Goal: Check status: Check status

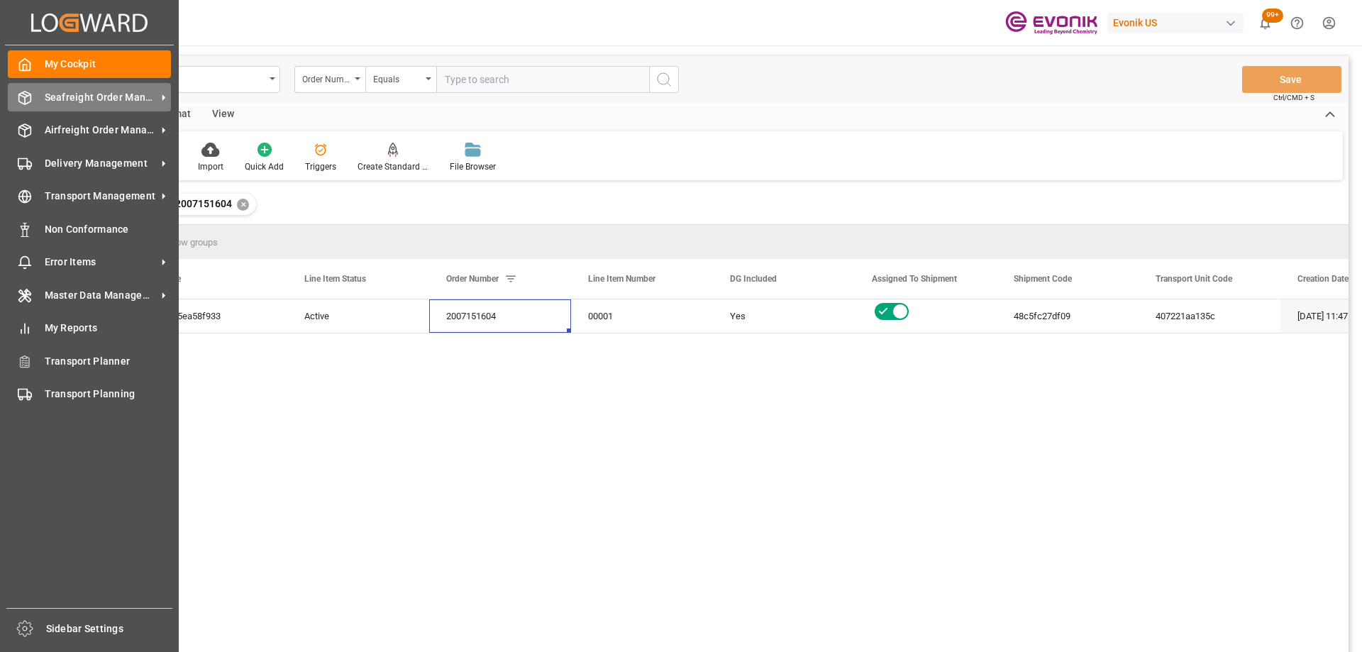
click at [29, 92] on icon at bounding box center [25, 98] width 14 height 14
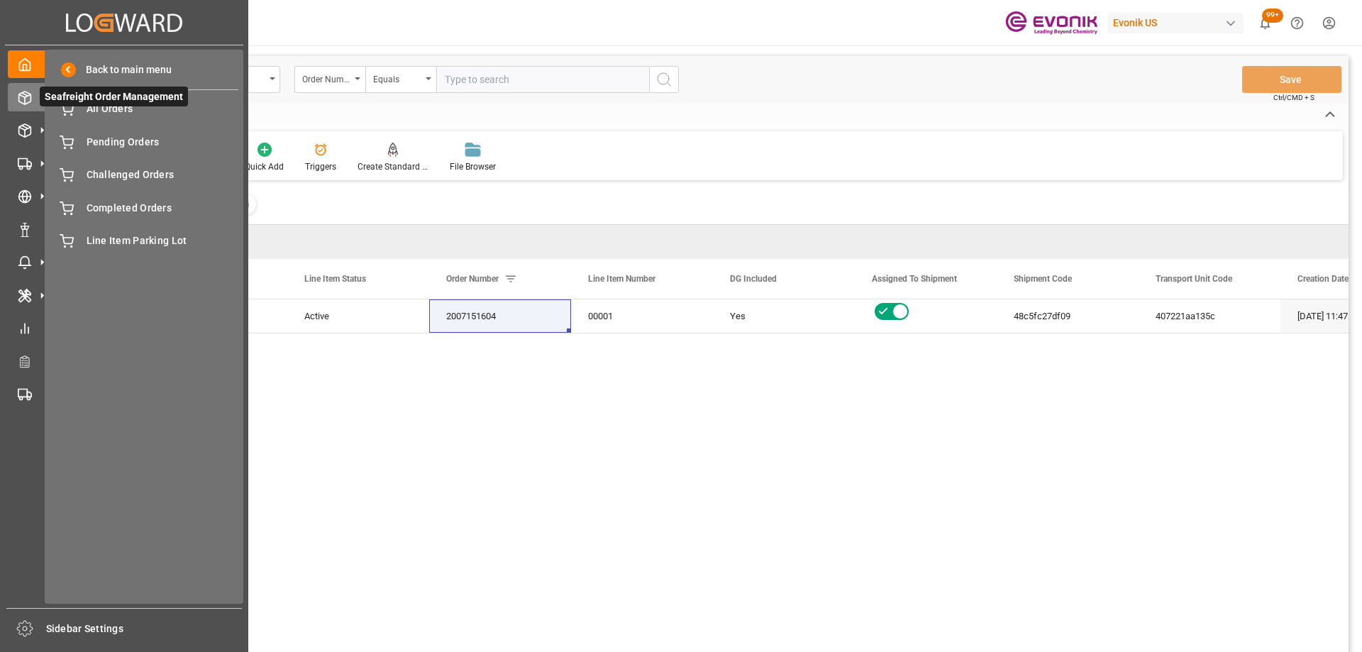
click at [121, 106] on span "Seafreight Order Management" at bounding box center [114, 97] width 148 height 20
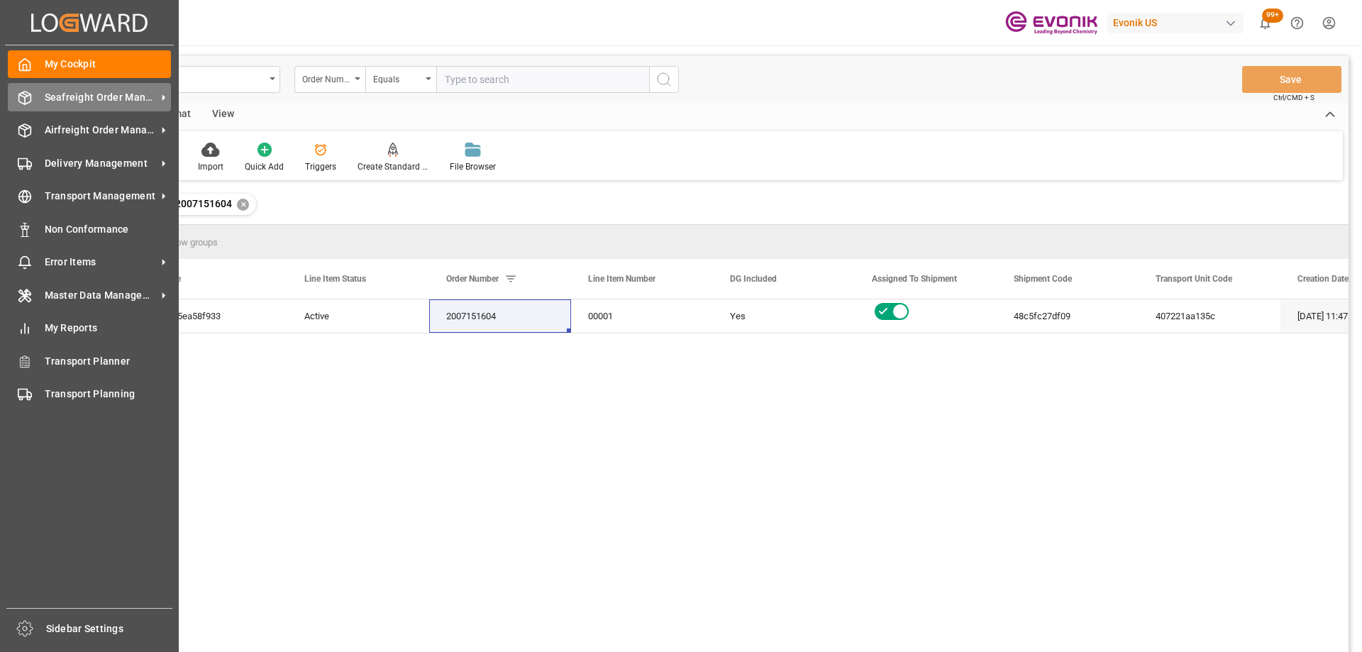
click at [28, 99] on icon at bounding box center [25, 98] width 14 height 14
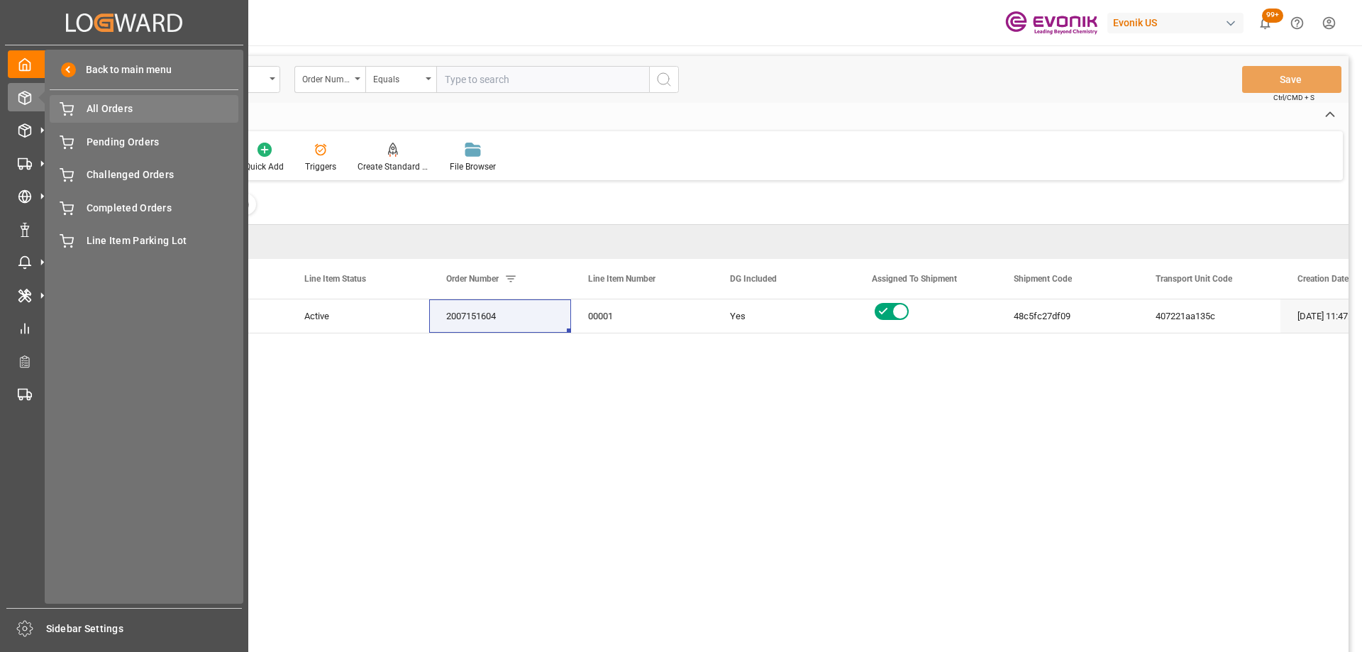
click at [114, 114] on span "All Orders" at bounding box center [163, 108] width 152 height 15
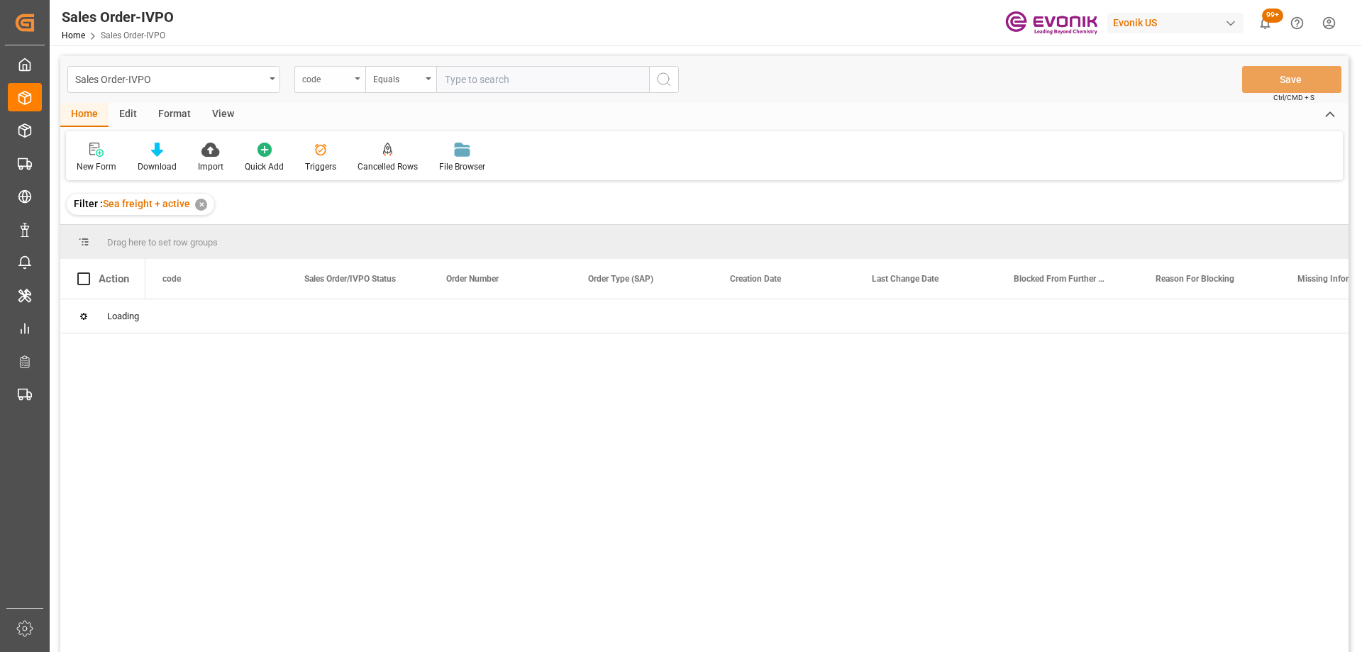
click at [324, 86] on div "code" at bounding box center [329, 79] width 71 height 27
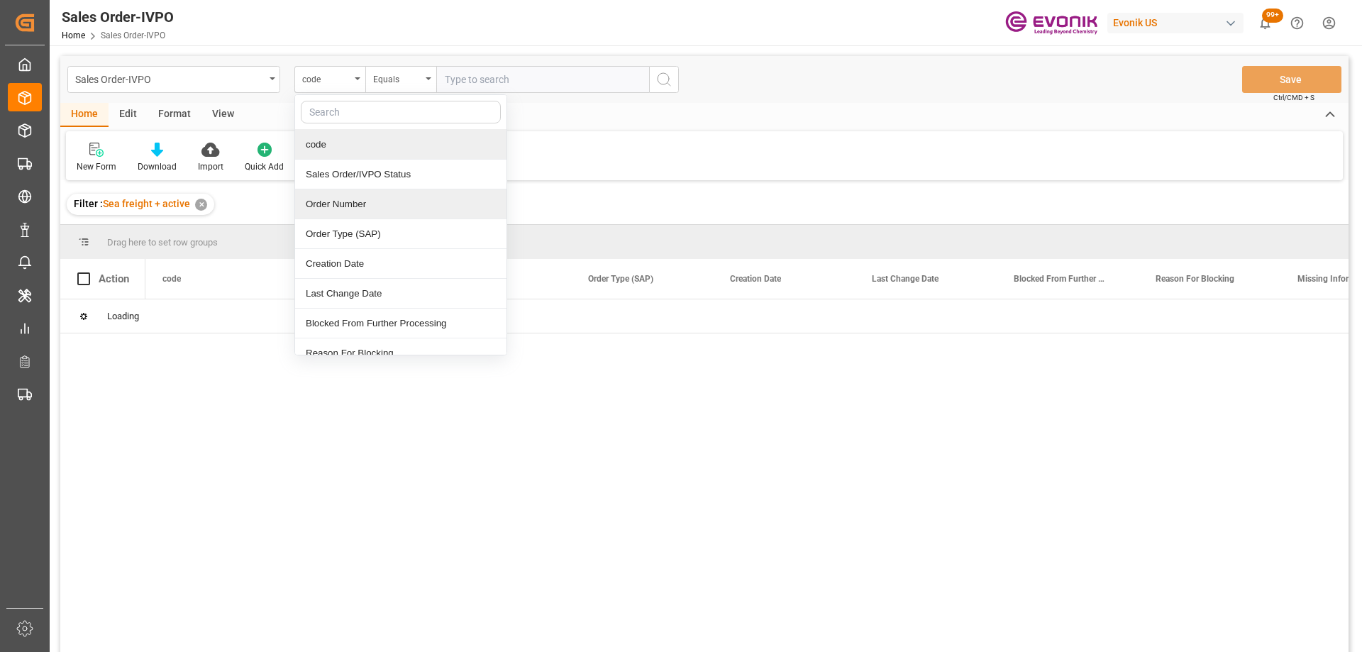
click at [352, 200] on div "Order Number" at bounding box center [400, 204] width 211 height 30
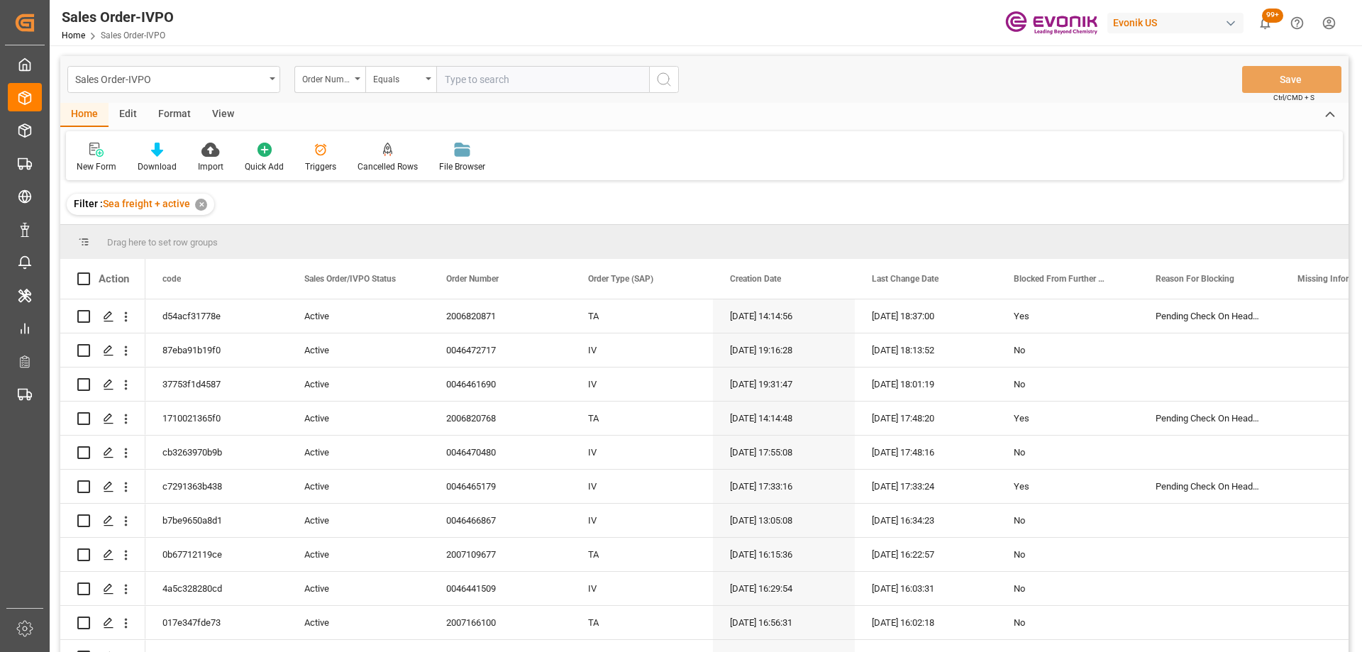
click at [494, 77] on input "text" at bounding box center [542, 79] width 213 height 27
paste input "2007044049"
type input "2007044049"
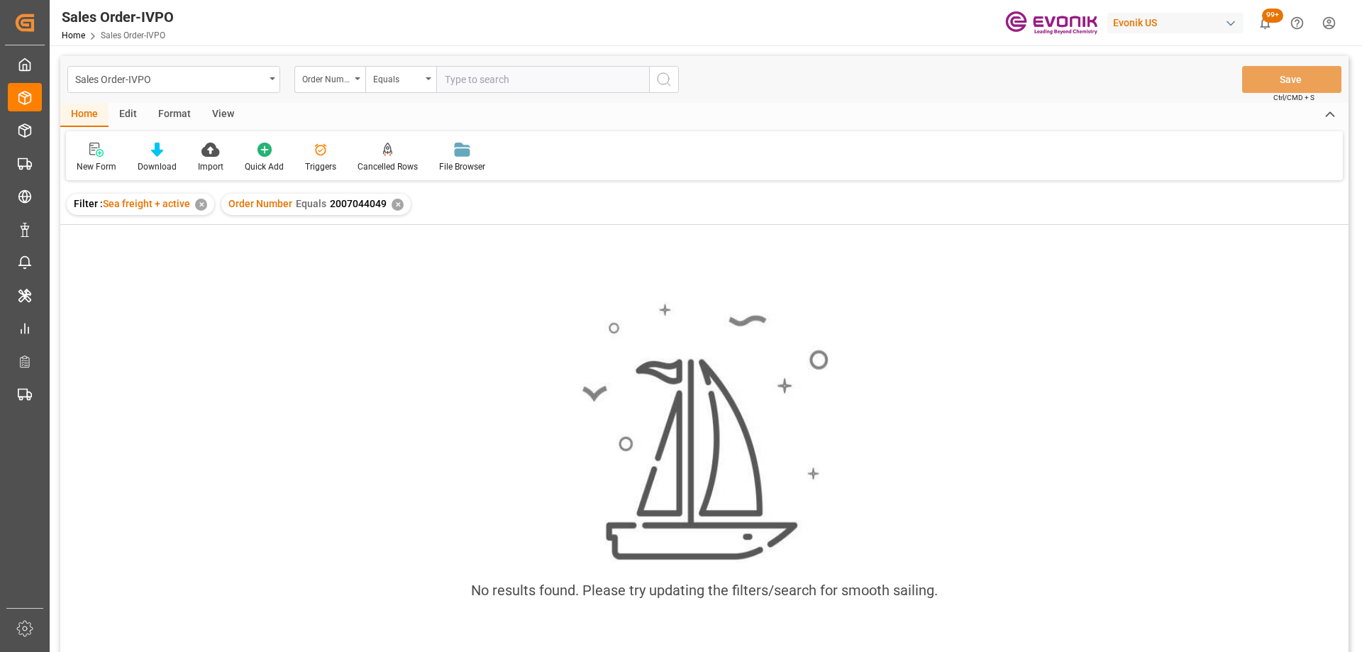
click at [196, 207] on div "✕" at bounding box center [201, 205] width 12 height 12
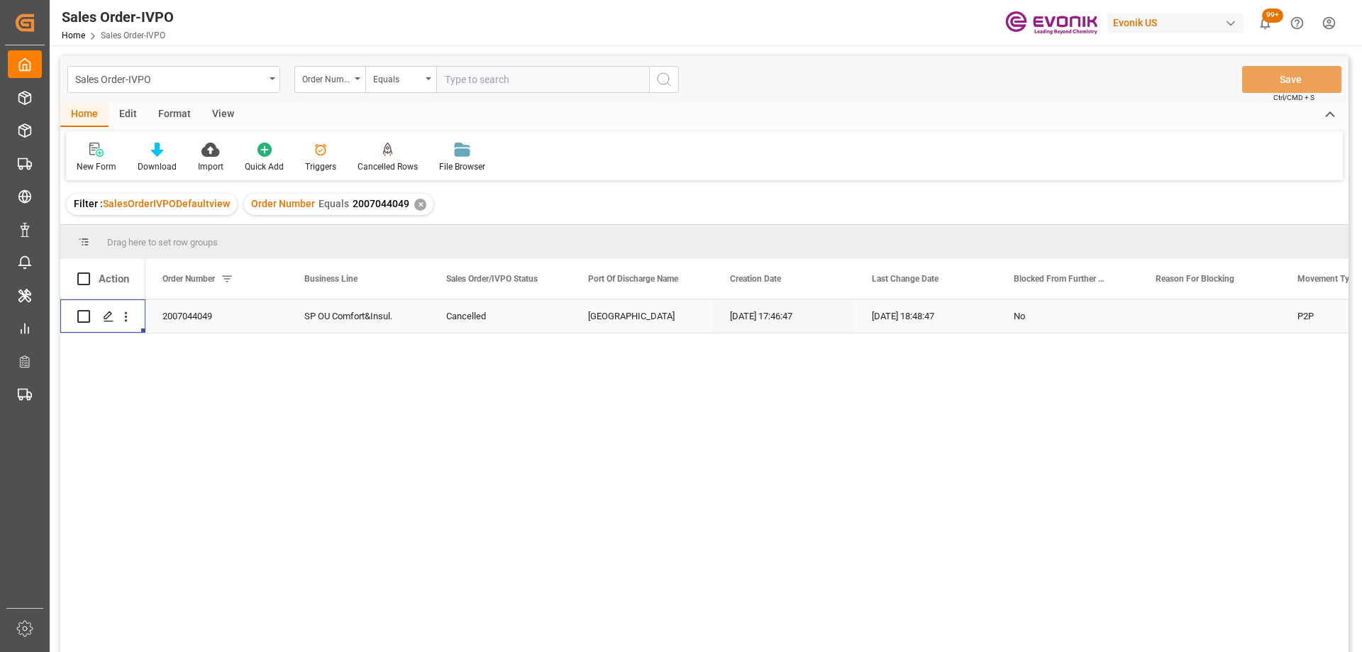
click at [126, 324] on icon "open menu" at bounding box center [125, 316] width 15 height 15
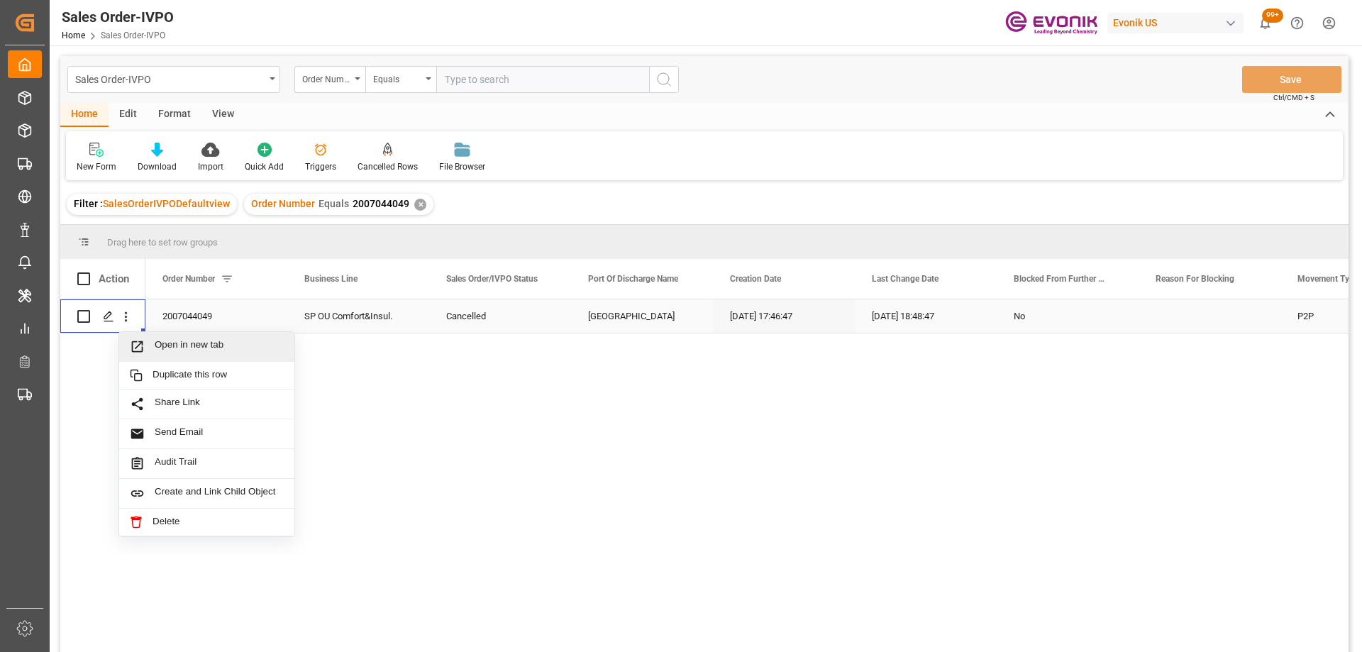
click at [147, 344] on span "Press SPACE to select this row." at bounding box center [142, 346] width 25 height 15
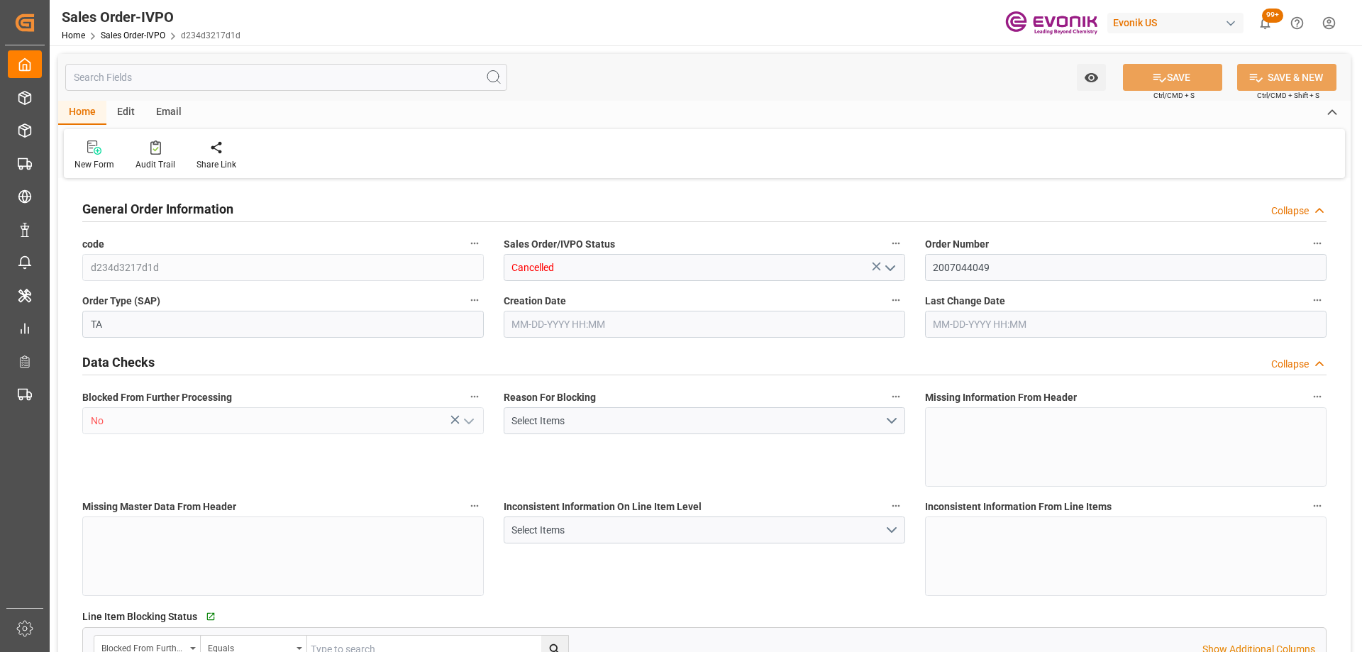
type input "ECGYE"
type input "0"
type input "1"
type input "0"
type input "06-10-2025 17:46"
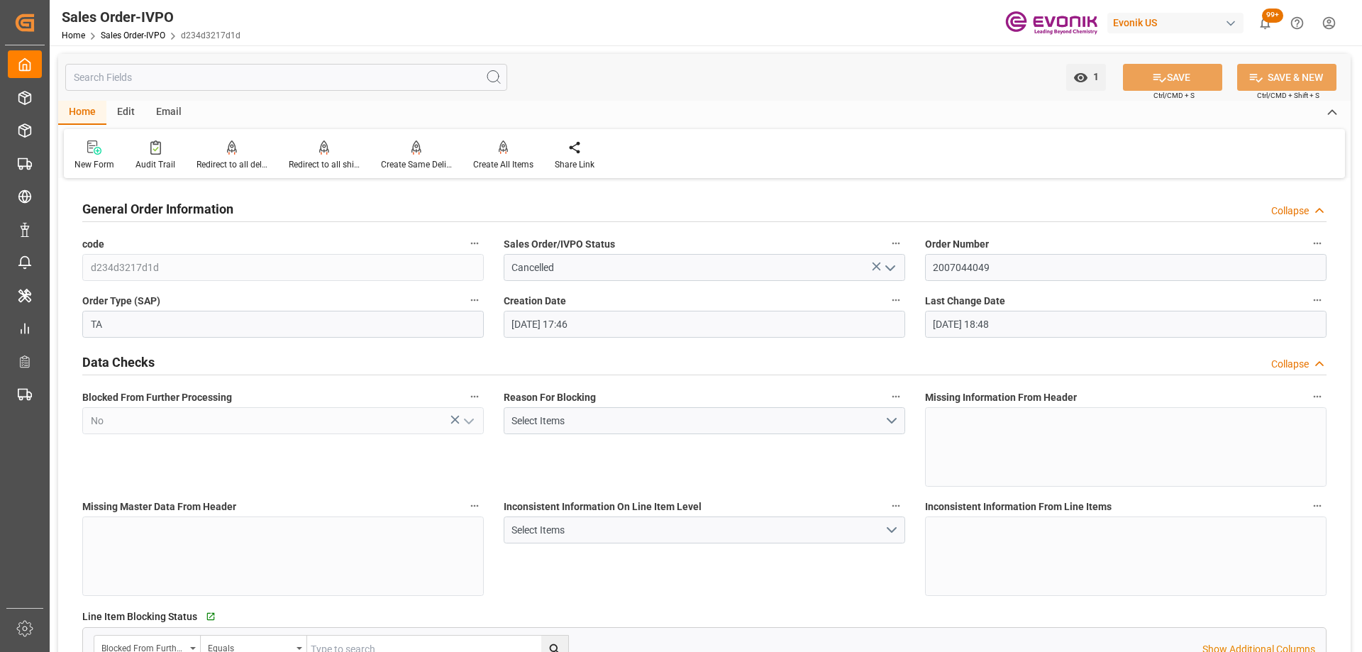
type input "09-15-2025 18:48"
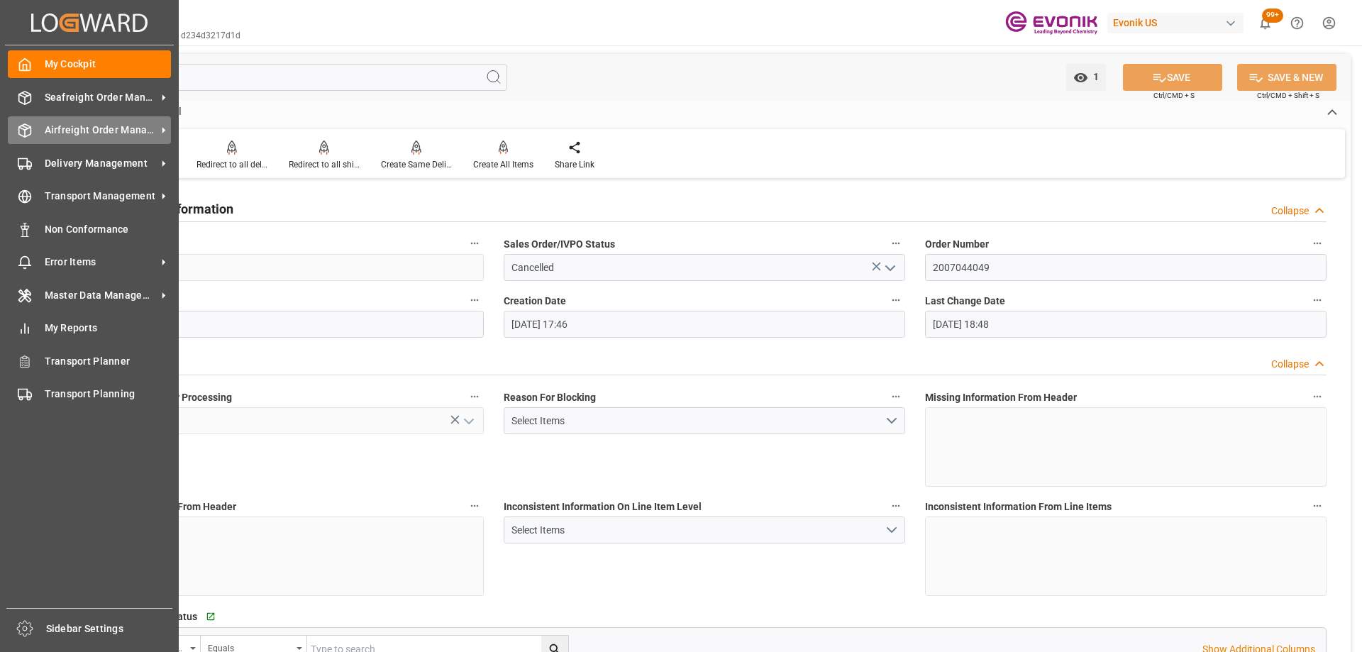
click at [62, 128] on span "Airfreight Order Management" at bounding box center [101, 130] width 112 height 15
click at [26, 134] on icon at bounding box center [25, 130] width 14 height 14
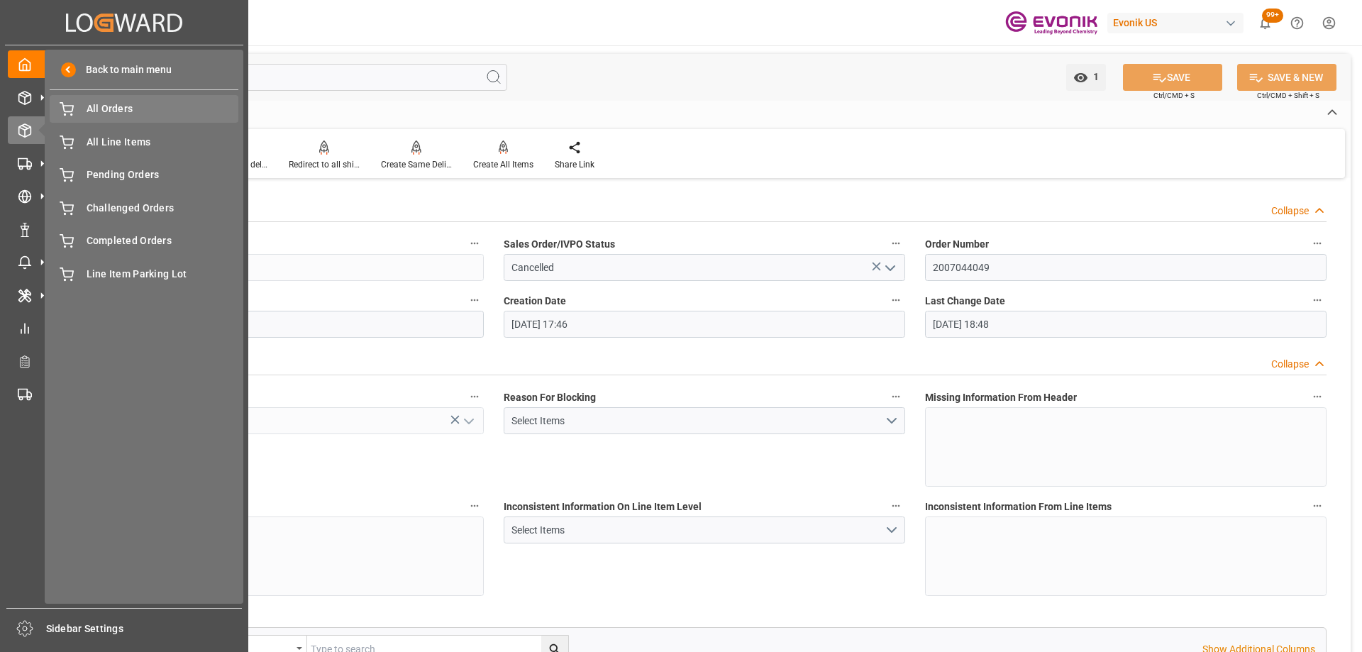
click at [87, 115] on span "All Orders" at bounding box center [163, 108] width 152 height 15
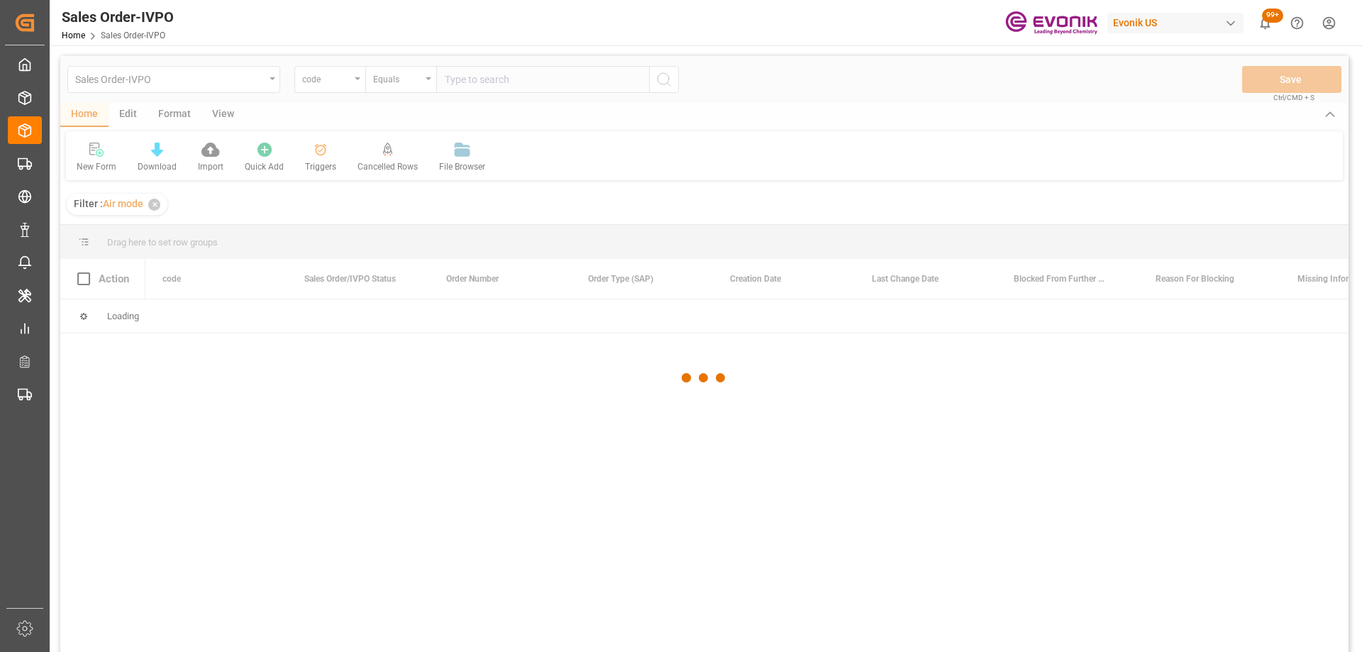
click at [350, 82] on div at bounding box center [704, 377] width 1288 height 643
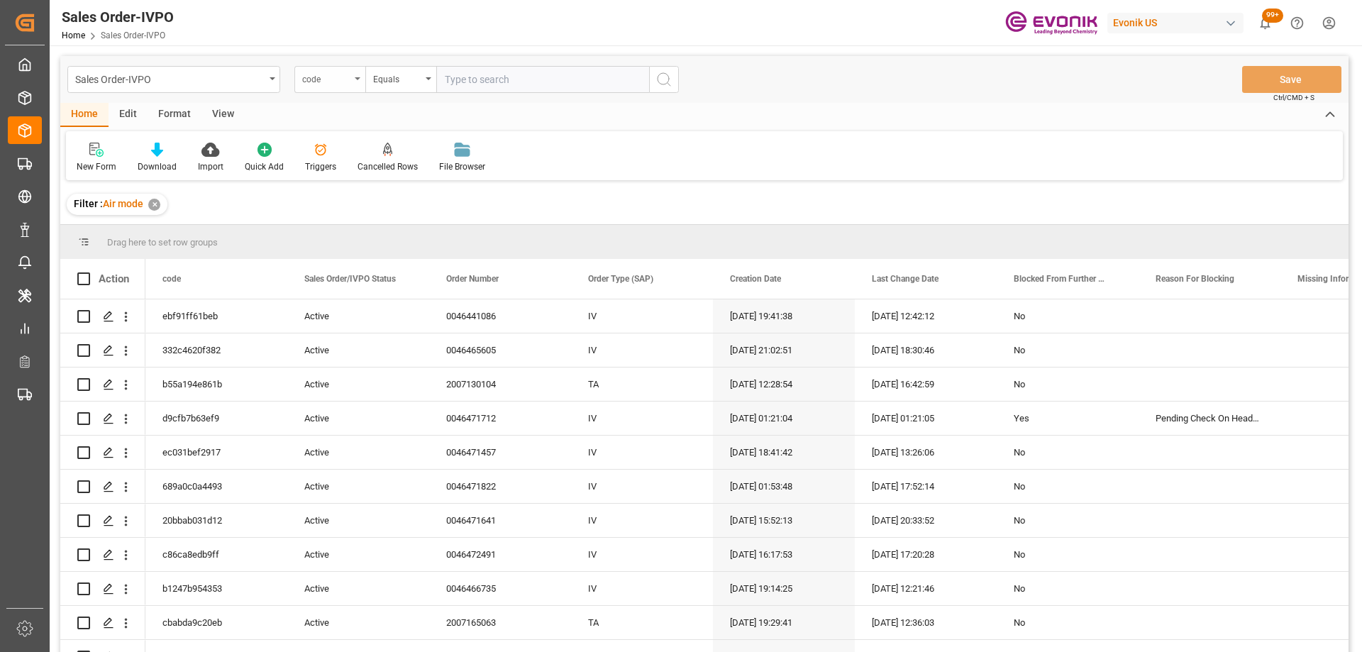
click at [350, 89] on div "code" at bounding box center [329, 79] width 71 height 27
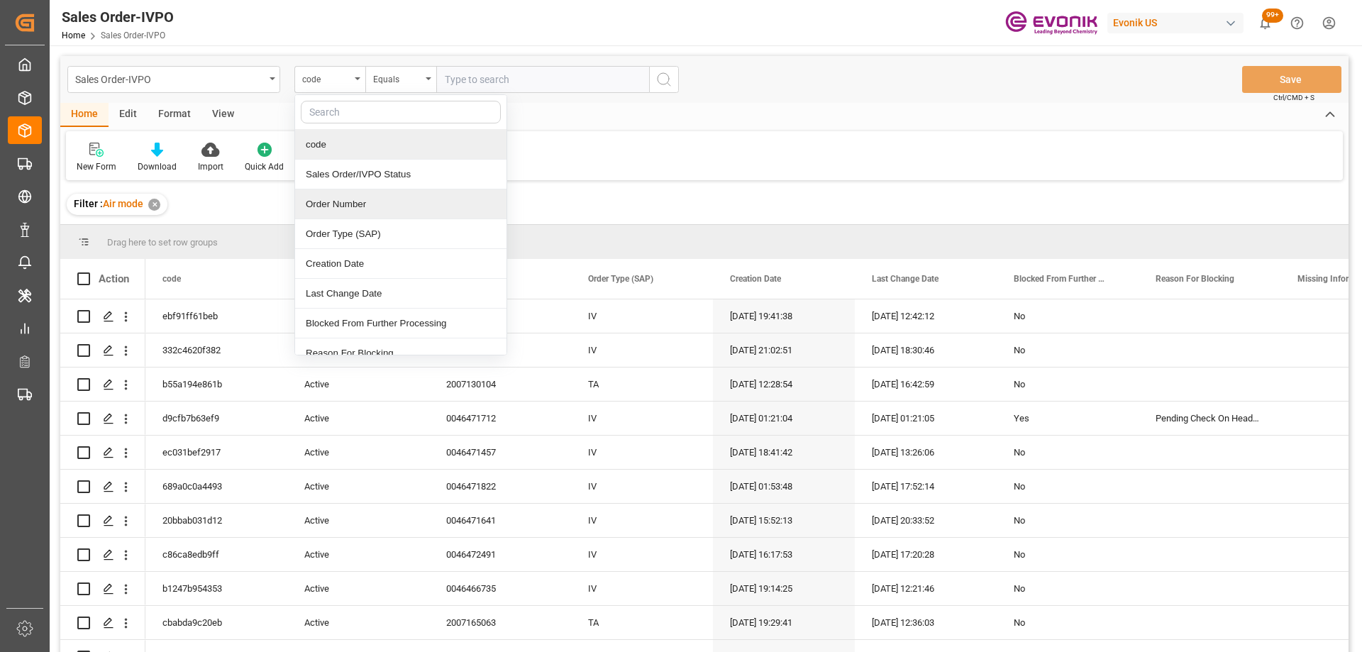
click at [345, 205] on div "Order Number" at bounding box center [400, 204] width 211 height 30
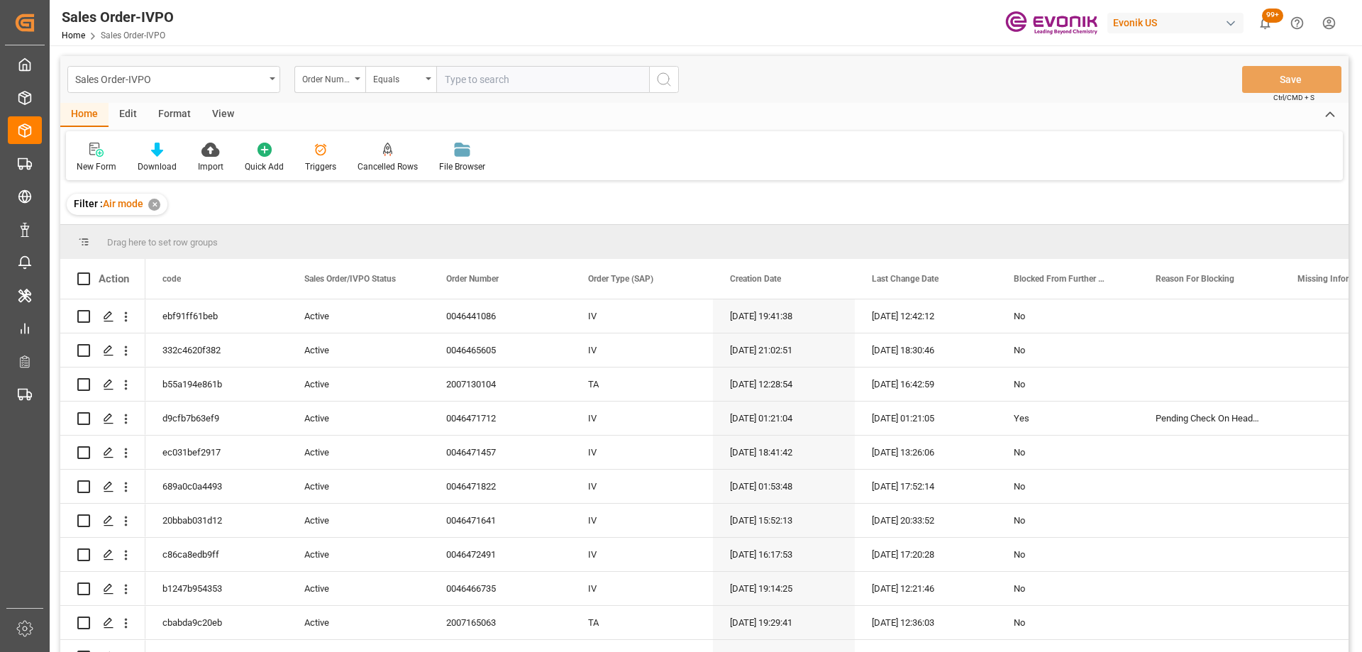
click at [497, 81] on input "text" at bounding box center [542, 79] width 213 height 27
paste input "0046406741"
type input "0046406741"
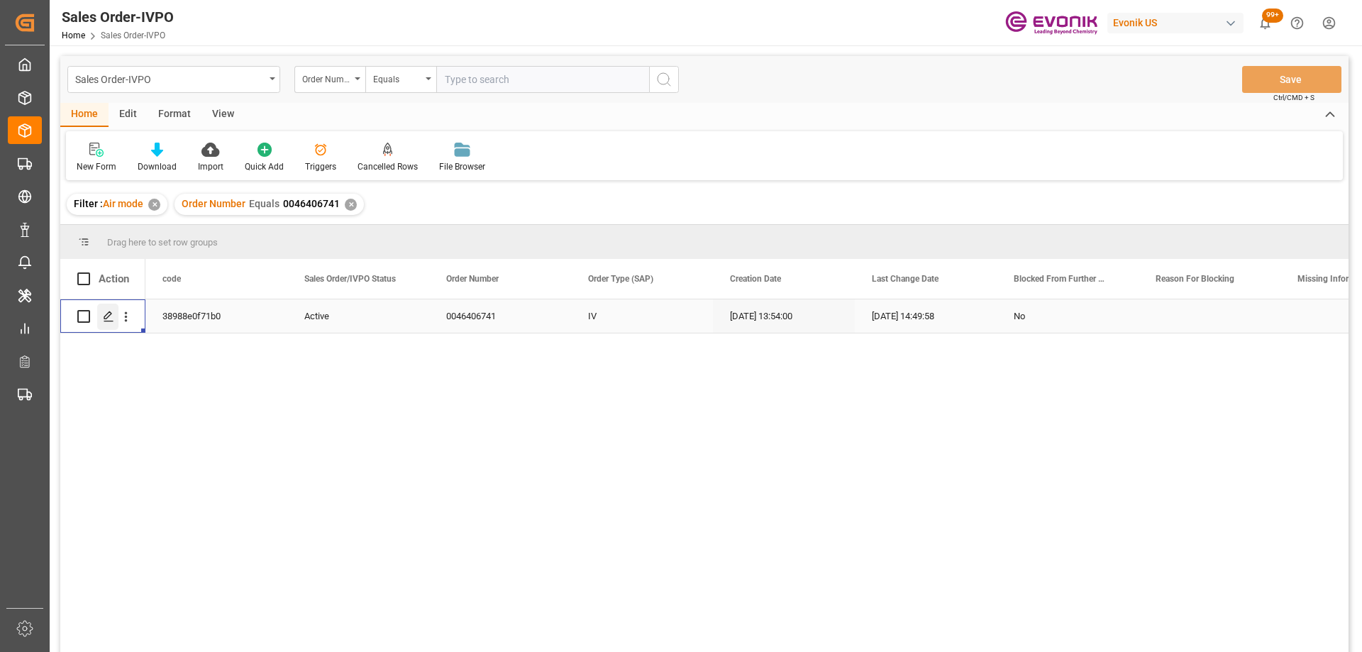
click at [106, 318] on icon "Press SPACE to select this row." at bounding box center [108, 316] width 11 height 11
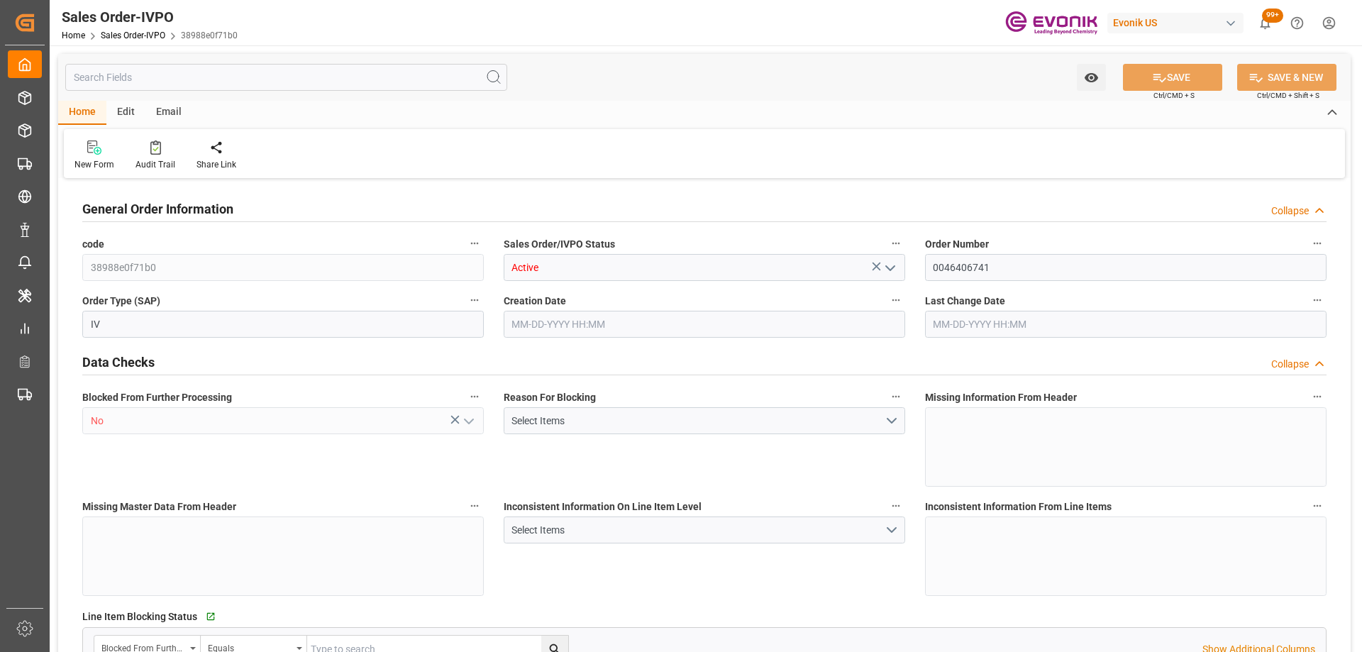
type input "BRVCP"
type input "0"
type input "1"
type input "638.45"
type input "07-29-2024 13:54"
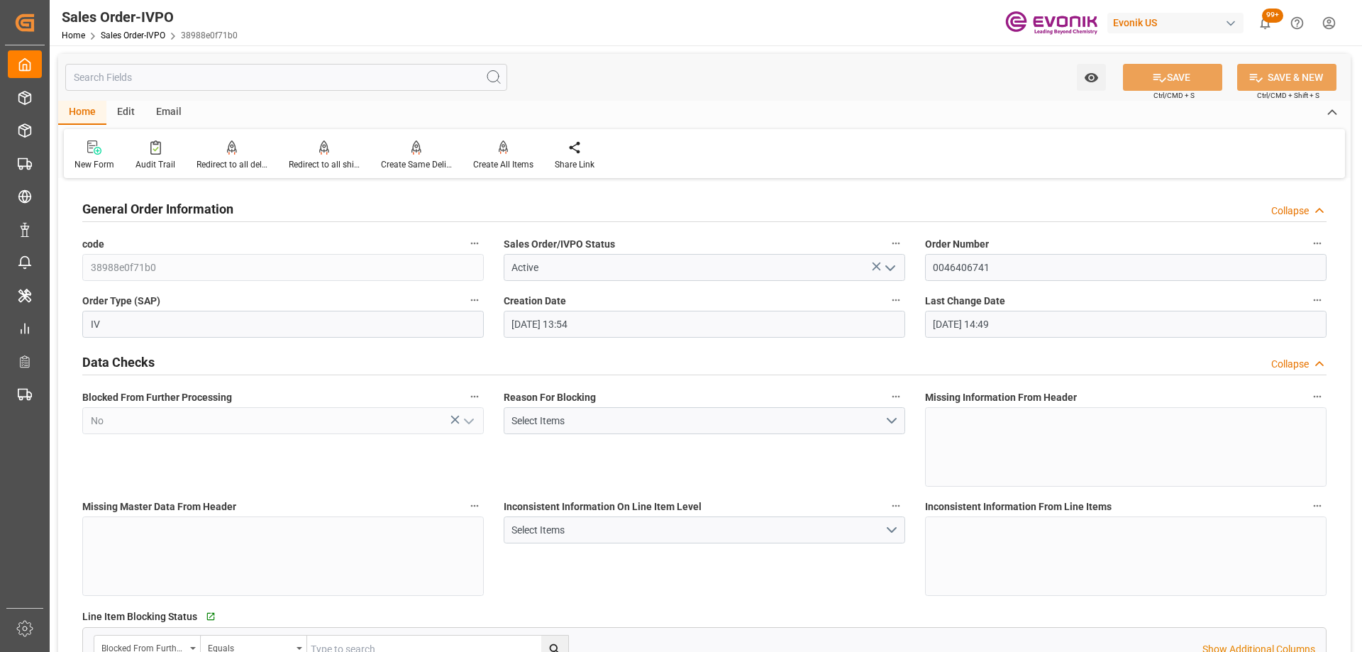
type input "07-31-2024 14:49"
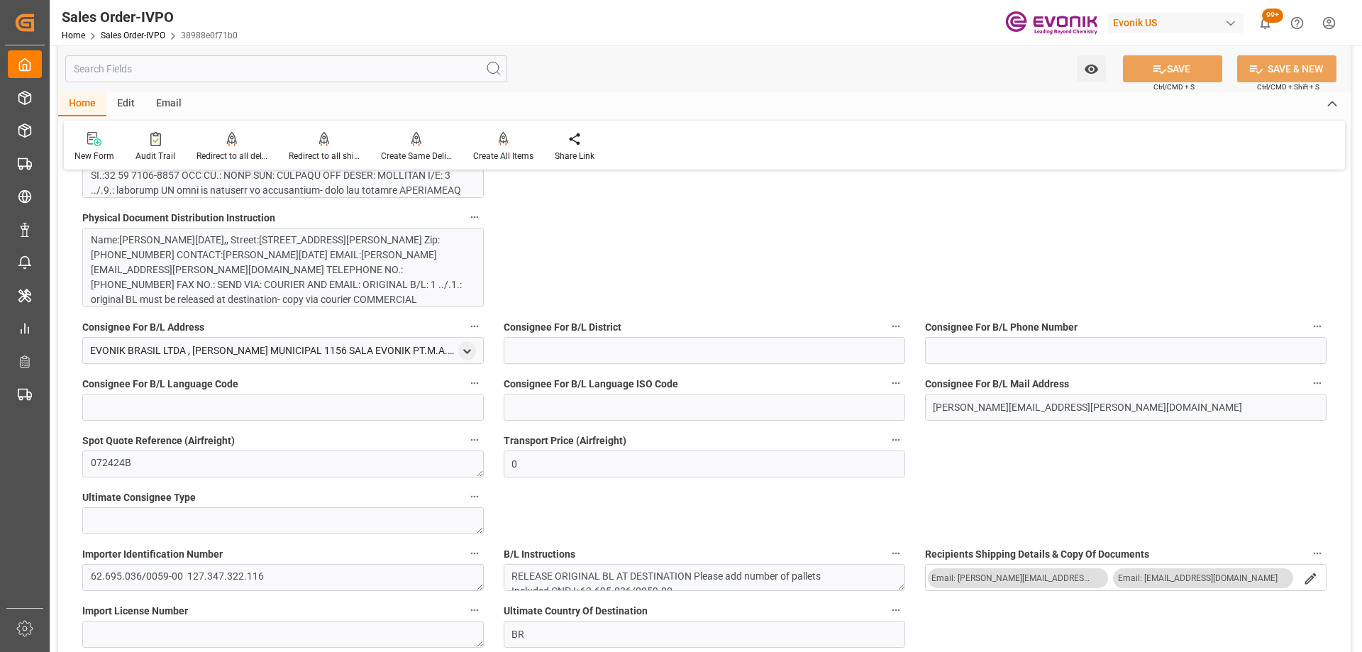
scroll to position [1064, 0]
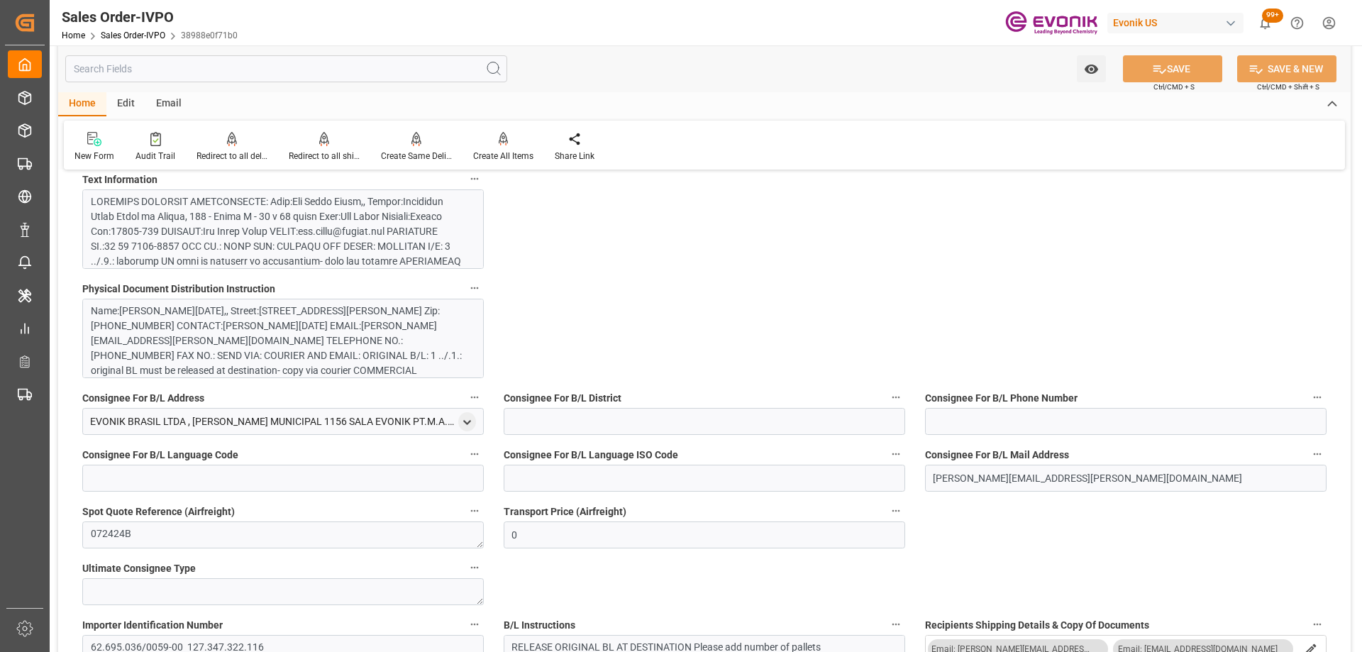
click at [310, 237] on div at bounding box center [278, 477] width 374 height 566
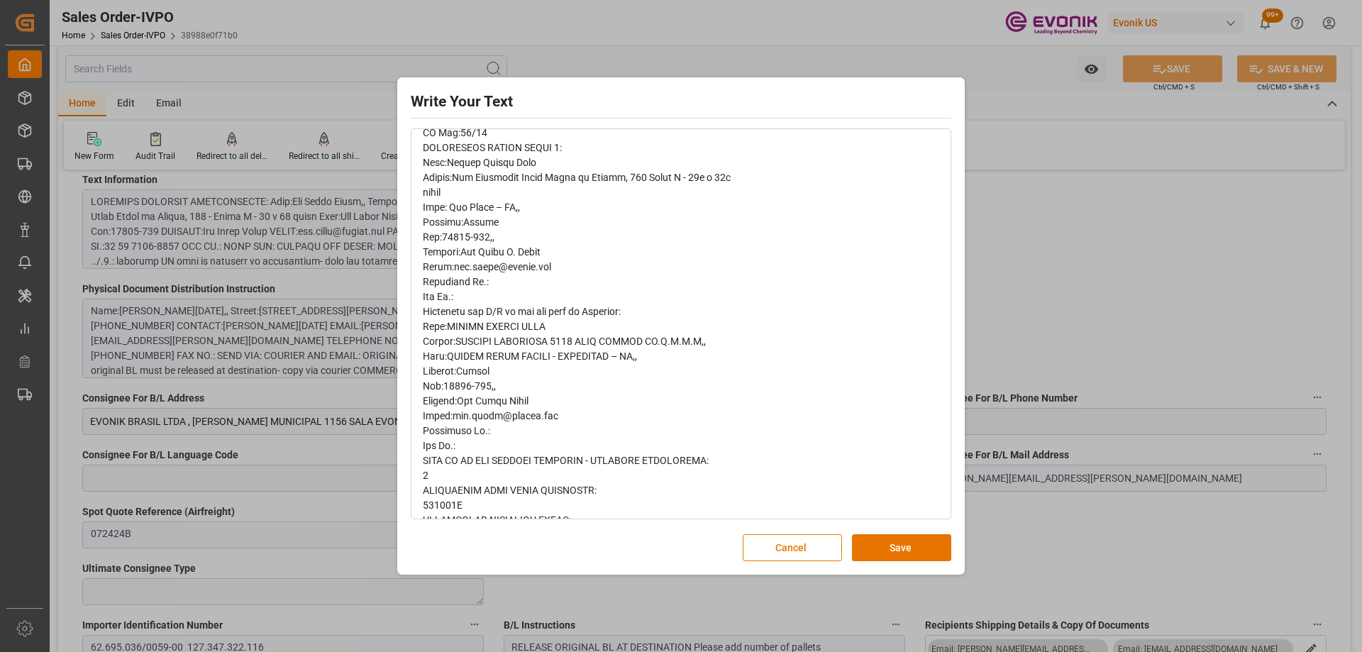
scroll to position [496, 0]
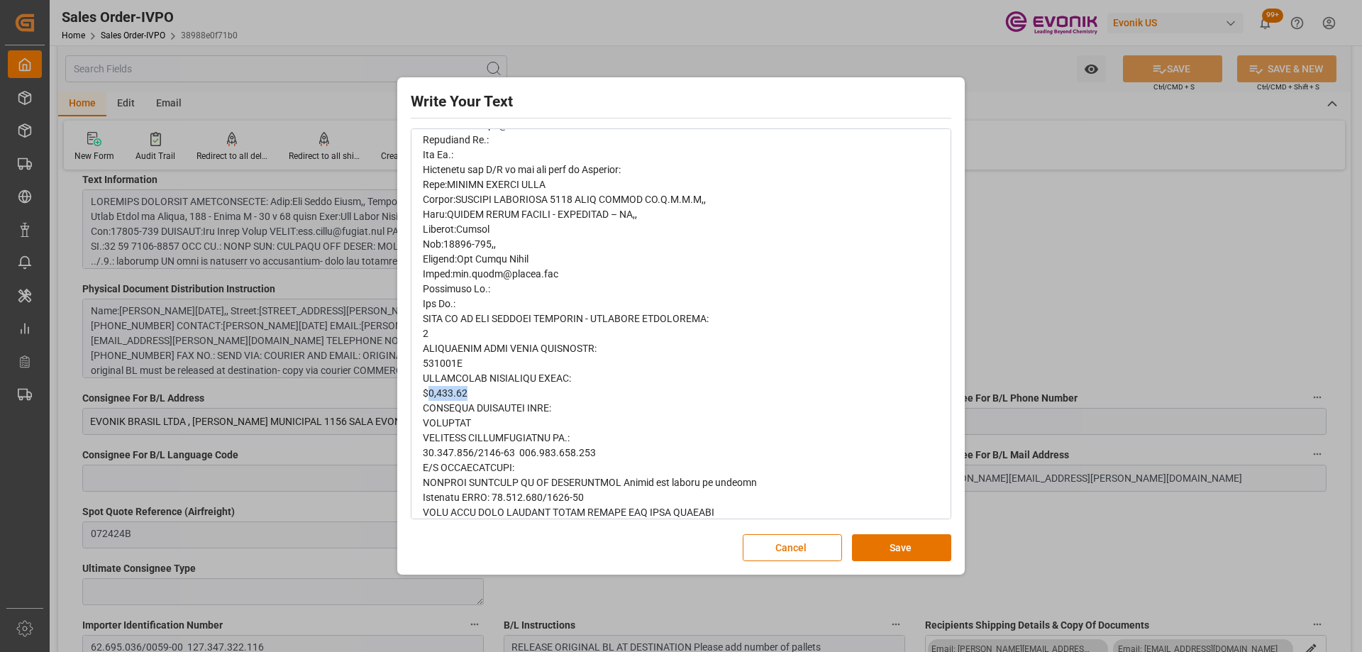
drag, startPoint x: 467, startPoint y: 393, endPoint x: 427, endPoint y: 393, distance: 40.4
click at [427, 393] on div "rdw-editor" at bounding box center [681, 334] width 517 height 1266
click at [487, 406] on span "rdw-editor" at bounding box center [621, 333] width 396 height 1262
click at [773, 559] on button "Cancel" at bounding box center [791, 547] width 99 height 27
